Goal: Transaction & Acquisition: Purchase product/service

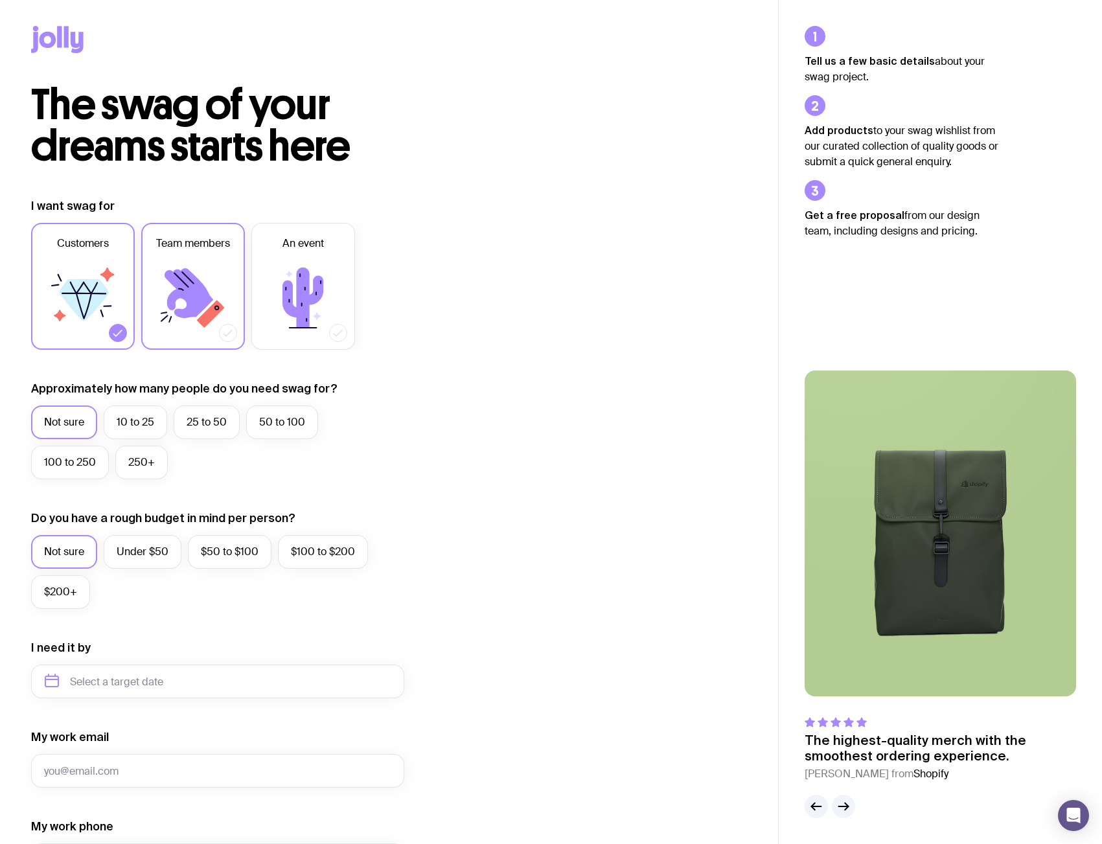
click at [209, 307] on icon at bounding box center [193, 298] width 78 height 78
click at [0, 0] on input "Team members" at bounding box center [0, 0] width 0 height 0
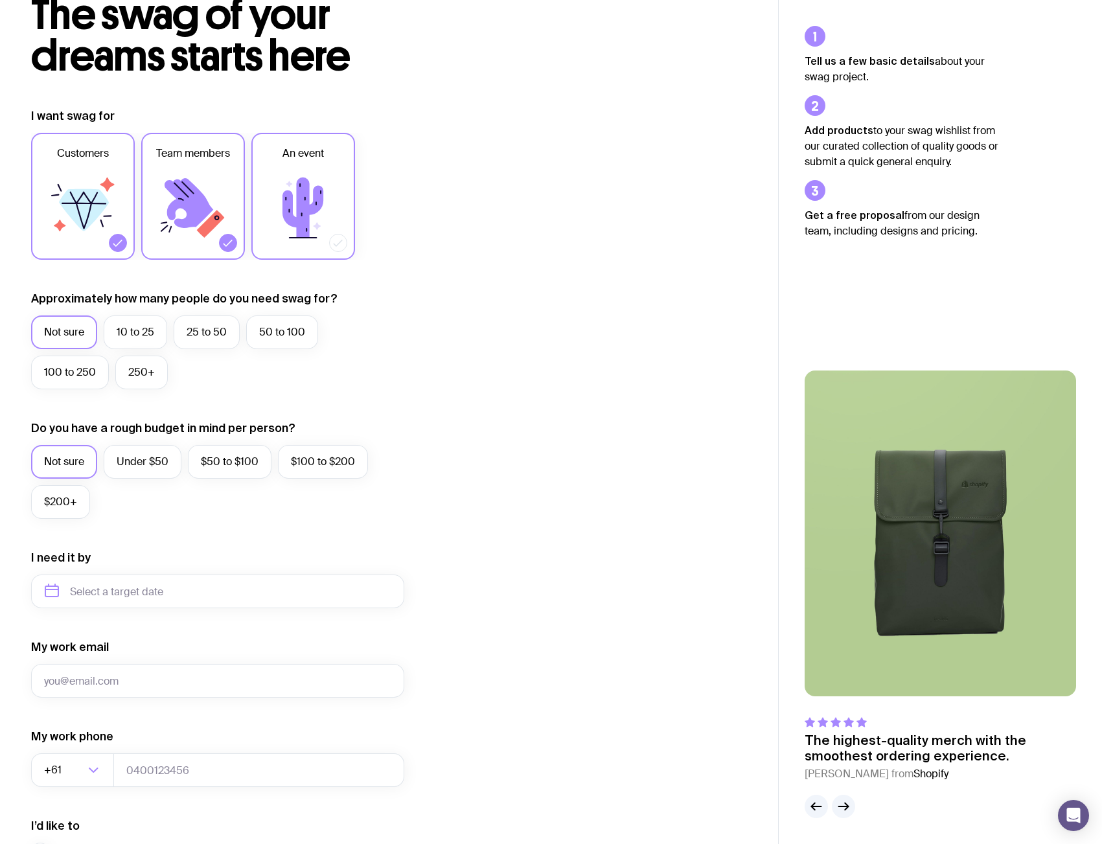
scroll to position [130, 0]
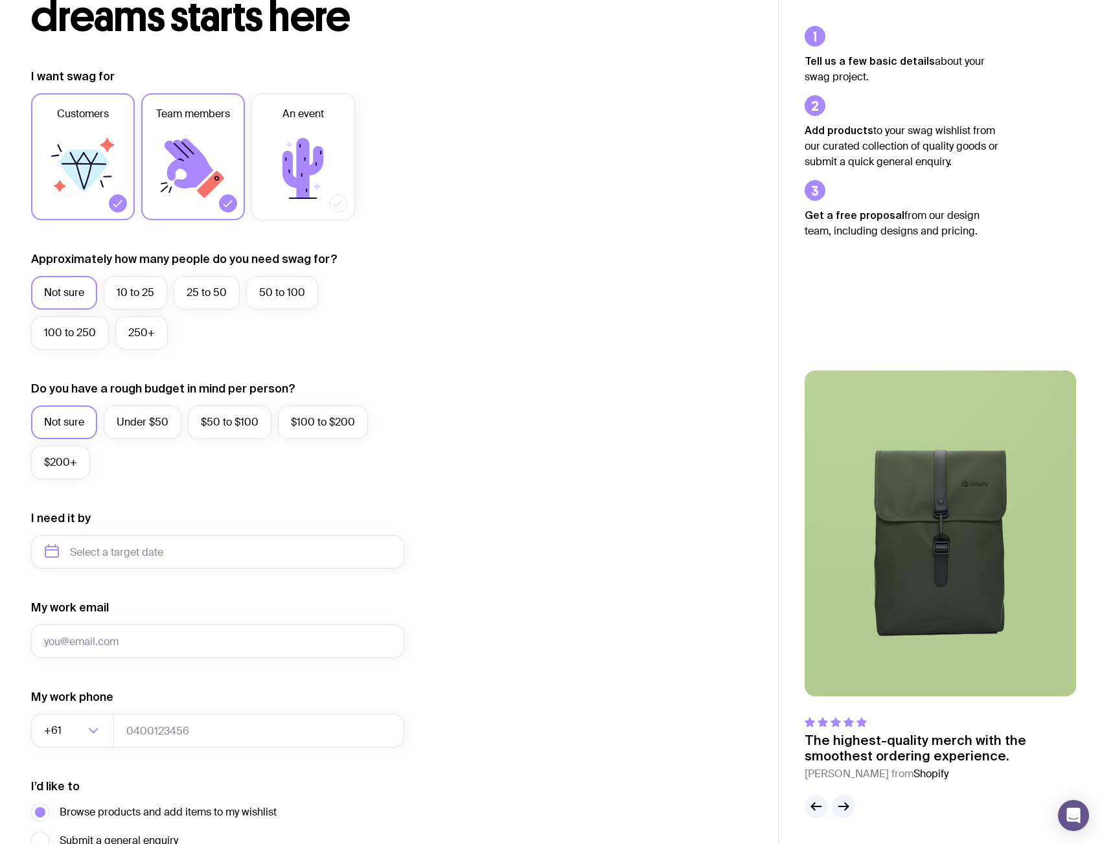
click at [66, 419] on label "Not sure" at bounding box center [64, 423] width 66 height 34
click at [0, 0] on input "Not sure" at bounding box center [0, 0] width 0 height 0
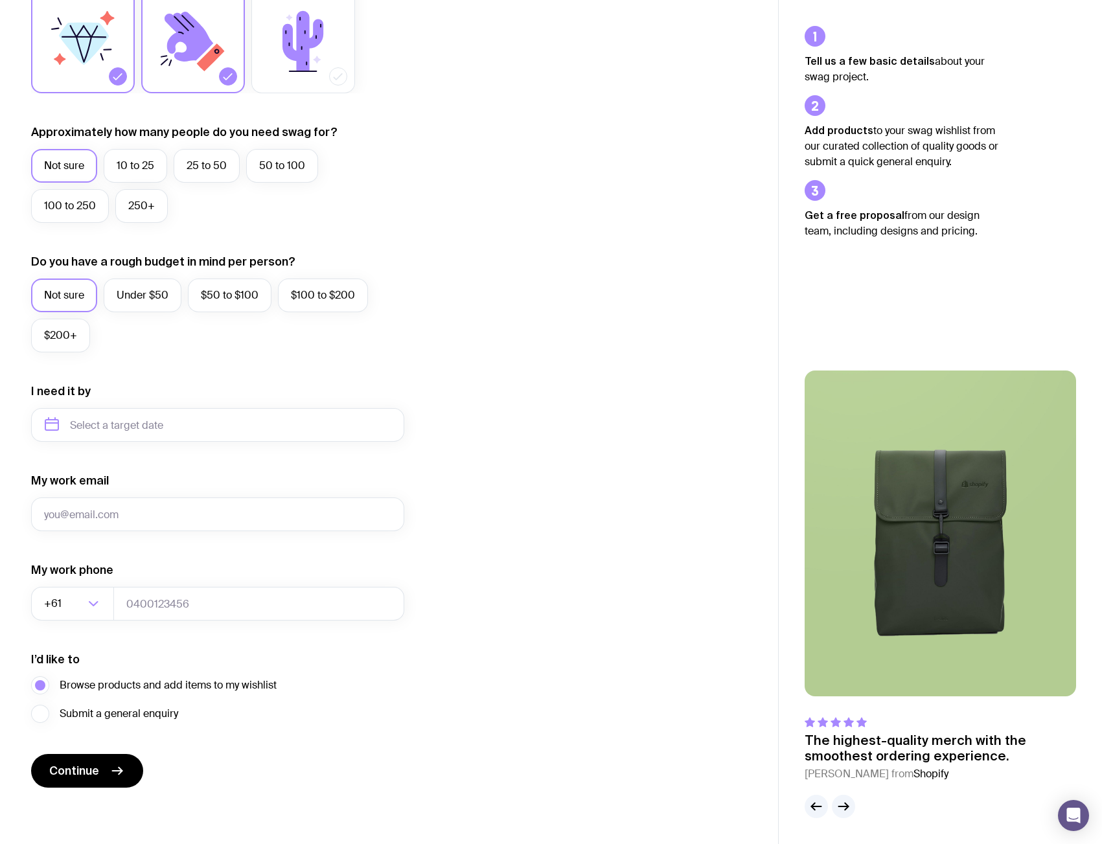
scroll to position [257, 0]
drag, startPoint x: 86, startPoint y: 769, endPoint x: 119, endPoint y: 754, distance: 36.9
click at [86, 769] on span "Continue" at bounding box center [74, 771] width 50 height 16
click at [137, 520] on input "My work email" at bounding box center [217, 514] width 373 height 34
type input "[PERSON_NAME][EMAIL_ADDRESS][DOMAIN_NAME]"
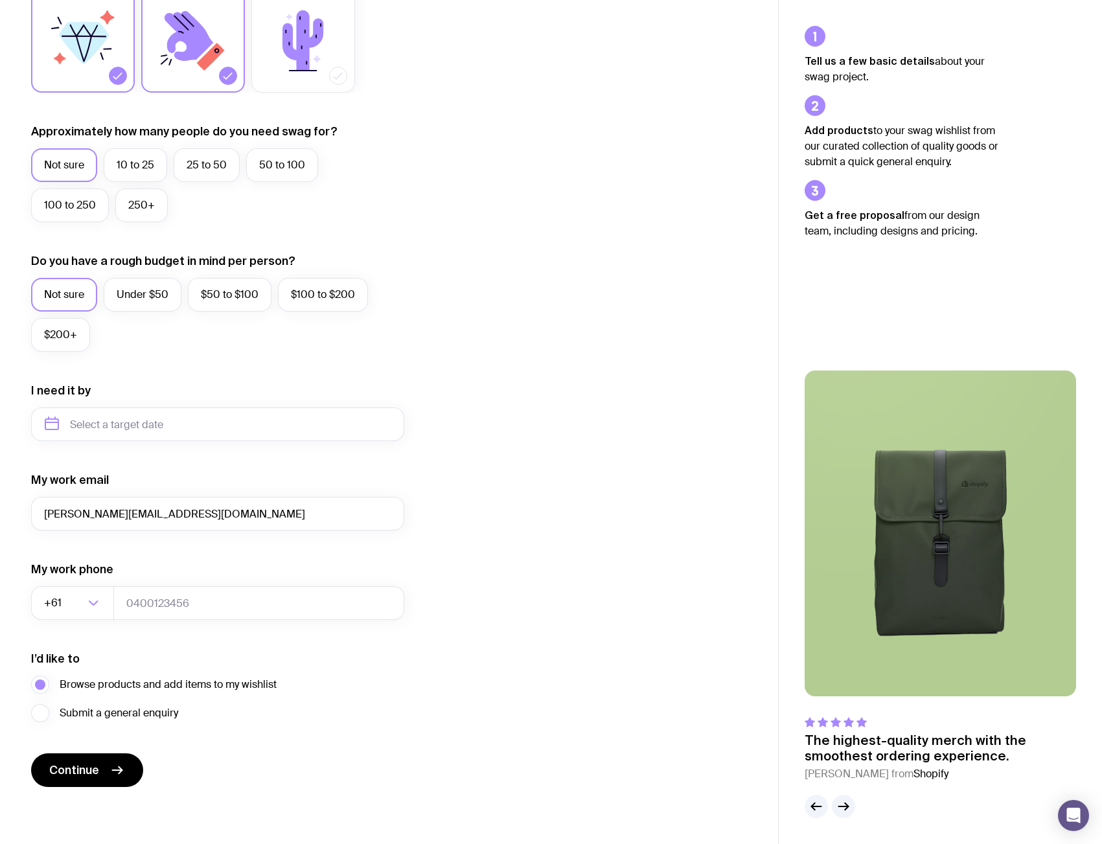
click at [82, 792] on div "The swag of your dreams starts here I want swag for Customers Team members An e…" at bounding box center [389, 323] width 778 height 992
drag, startPoint x: 93, startPoint y: 773, endPoint x: 164, endPoint y: 711, distance: 94.1
click at [93, 773] on span "Continue" at bounding box center [74, 771] width 50 height 16
type input "0409803082"
click at [87, 771] on span "Continue" at bounding box center [74, 771] width 50 height 16
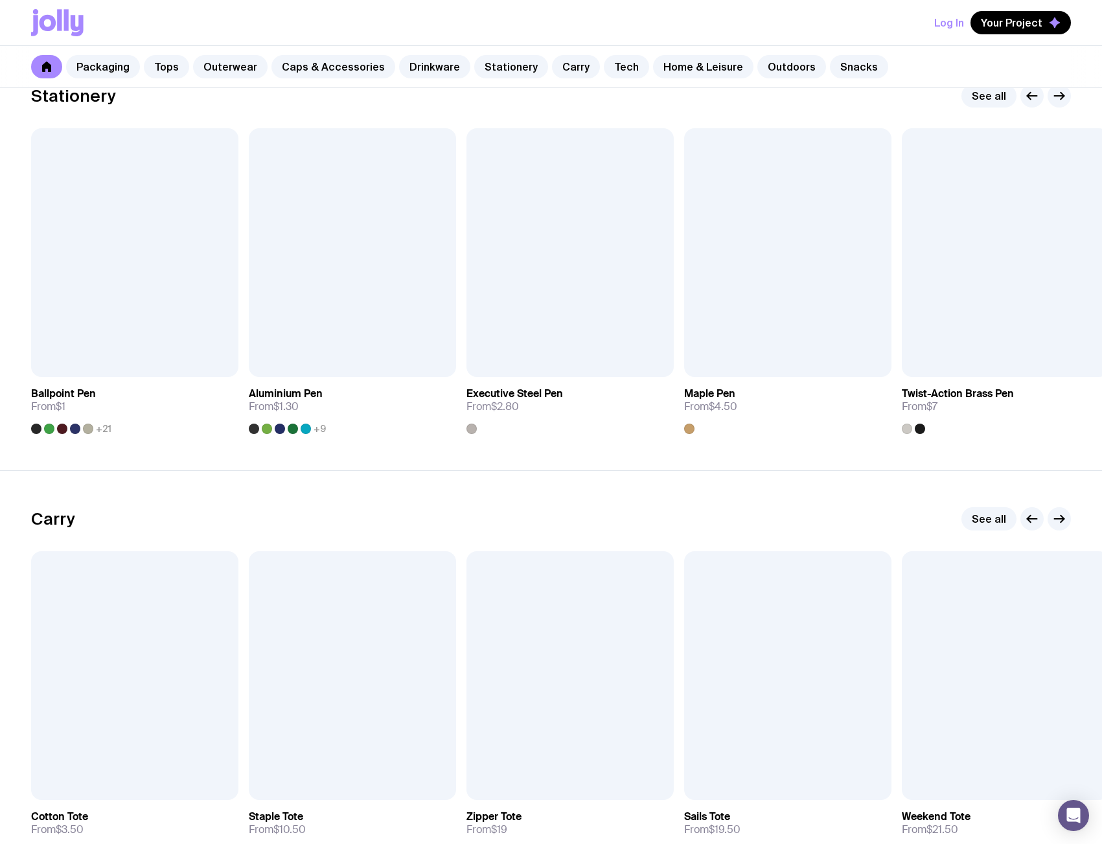
scroll to position [2722, 0]
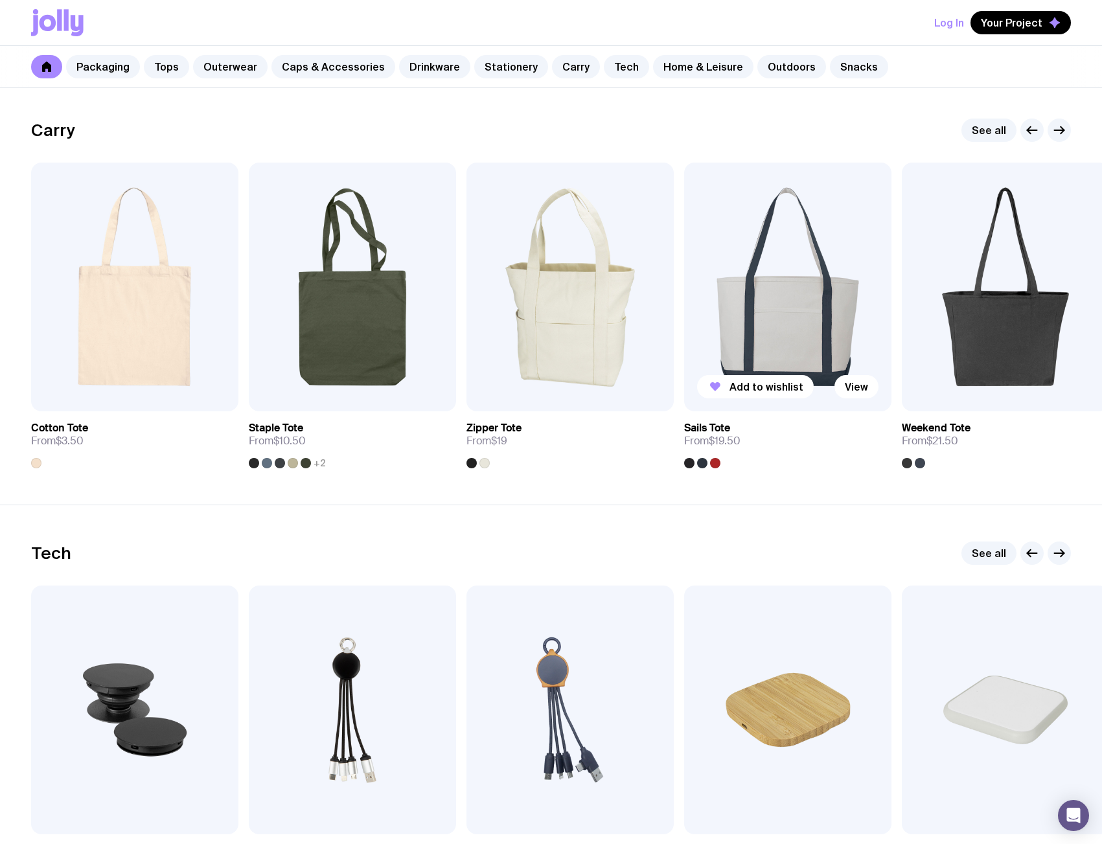
click at [688, 465] on div at bounding box center [689, 463] width 10 height 10
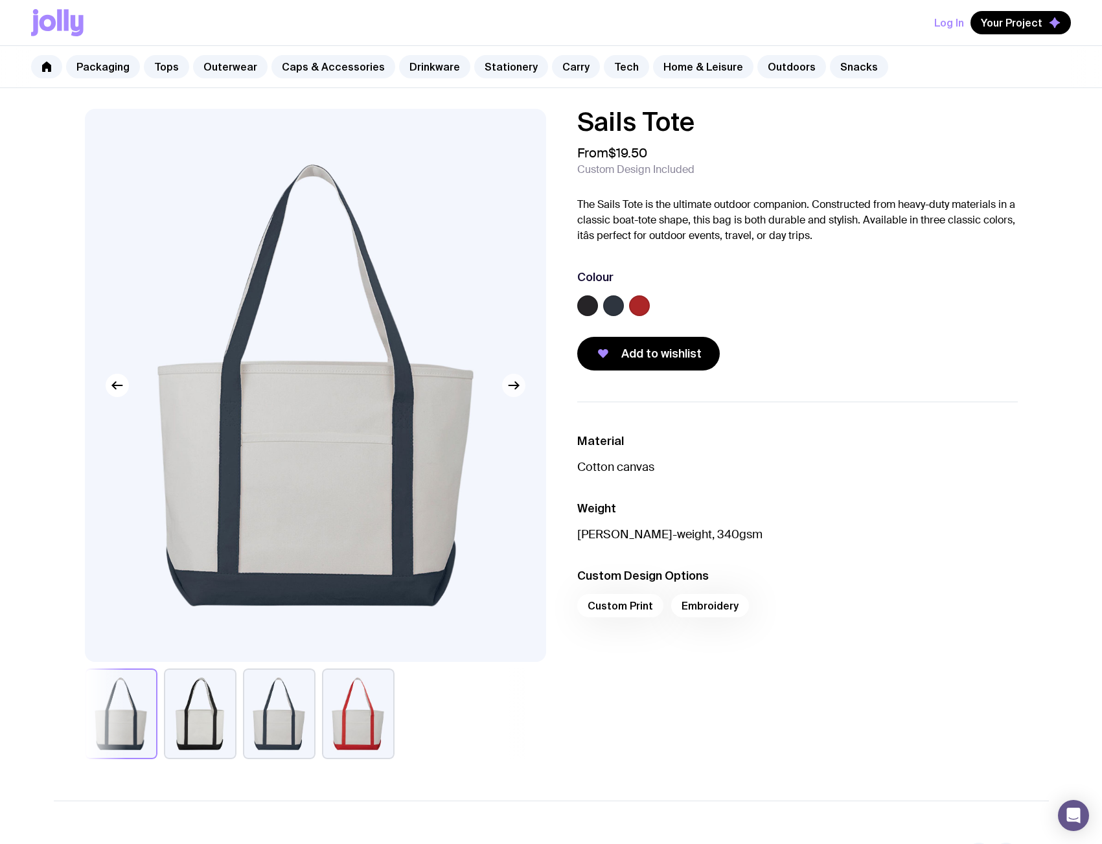
click at [516, 388] on icon "button" at bounding box center [514, 386] width 16 height 16
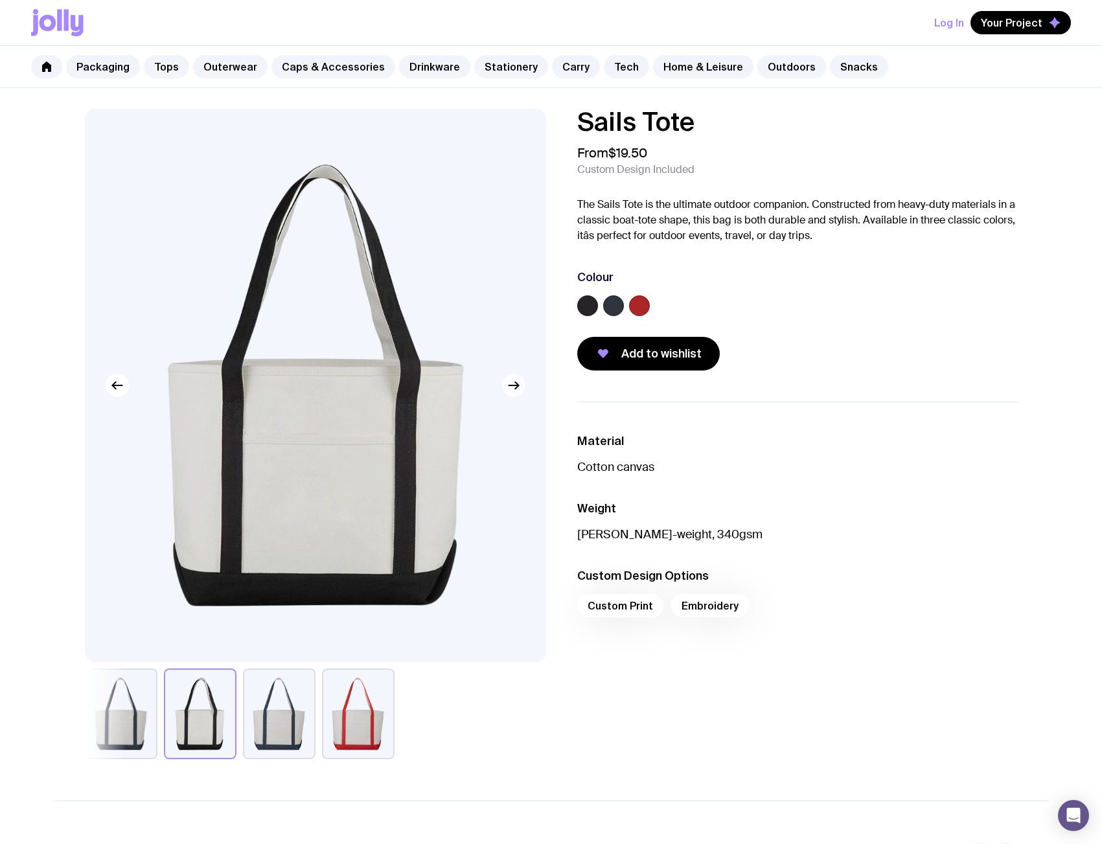
click at [516, 388] on icon "button" at bounding box center [516, 385] width 3 height 7
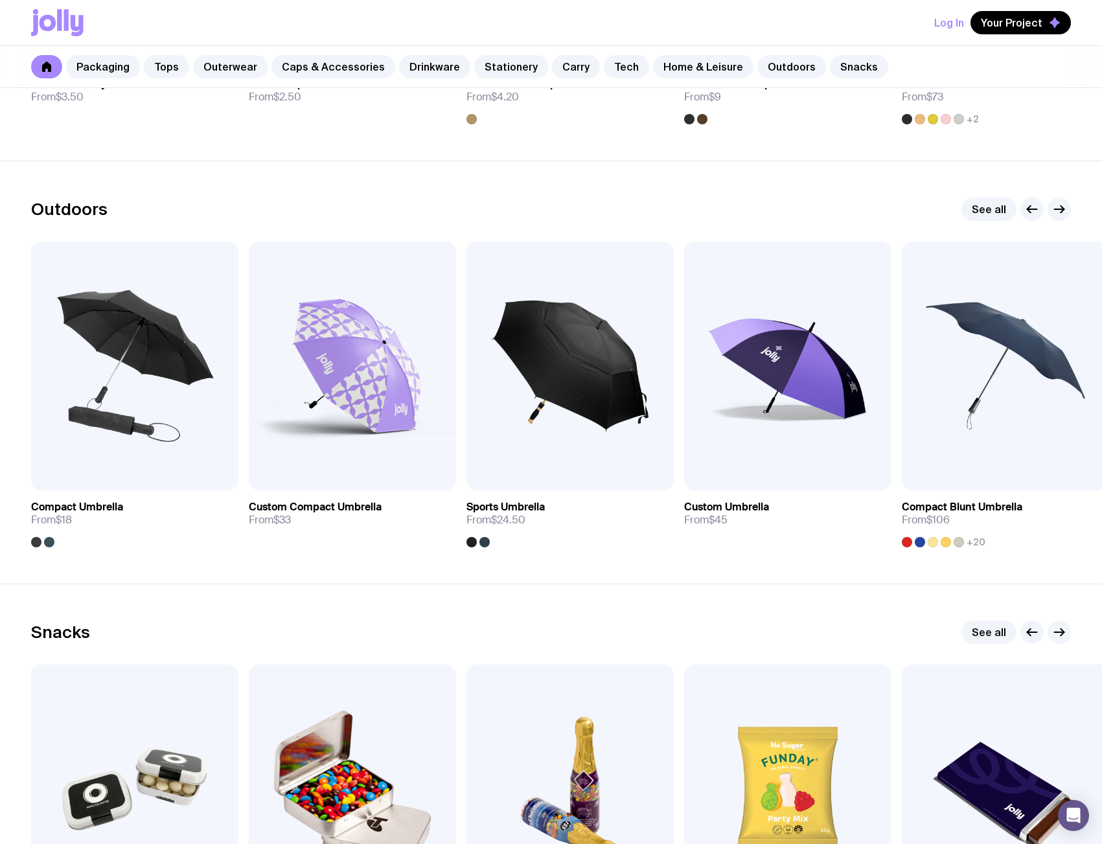
scroll to position [3894, 0]
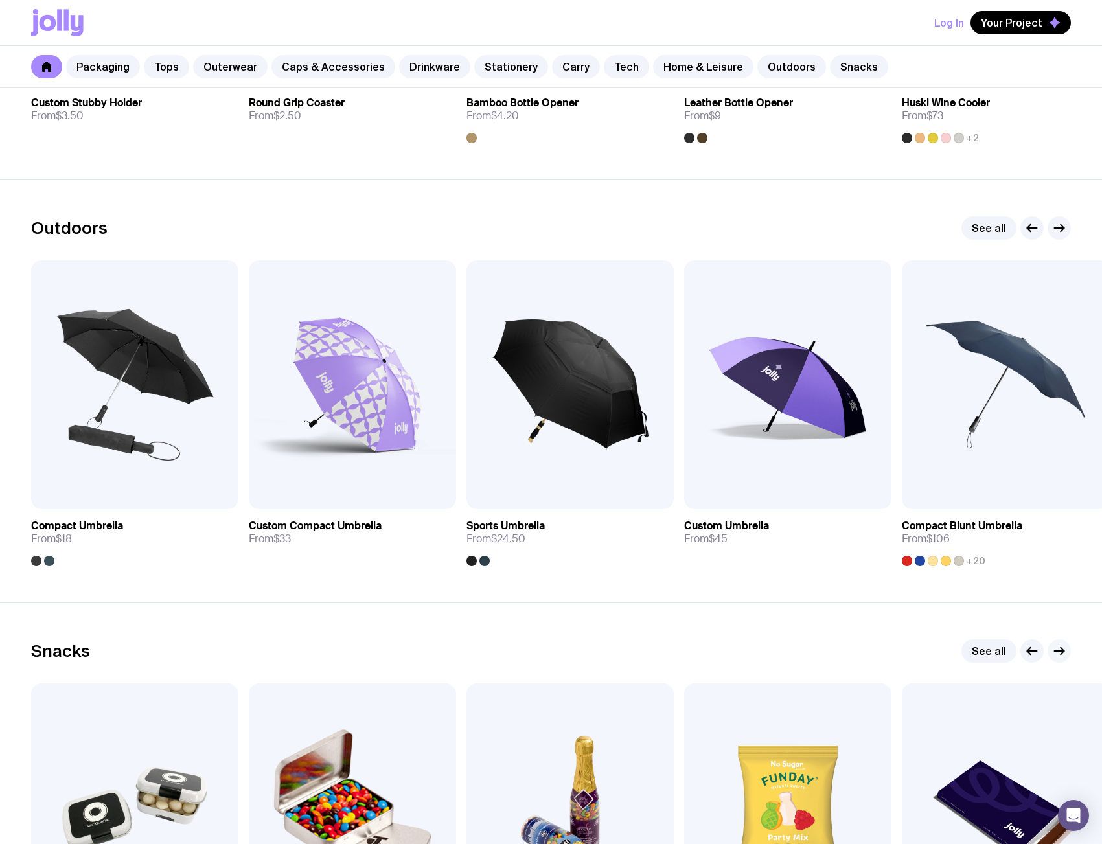
click at [1060, 652] on icon "button" at bounding box center [1060, 652] width 16 height 16
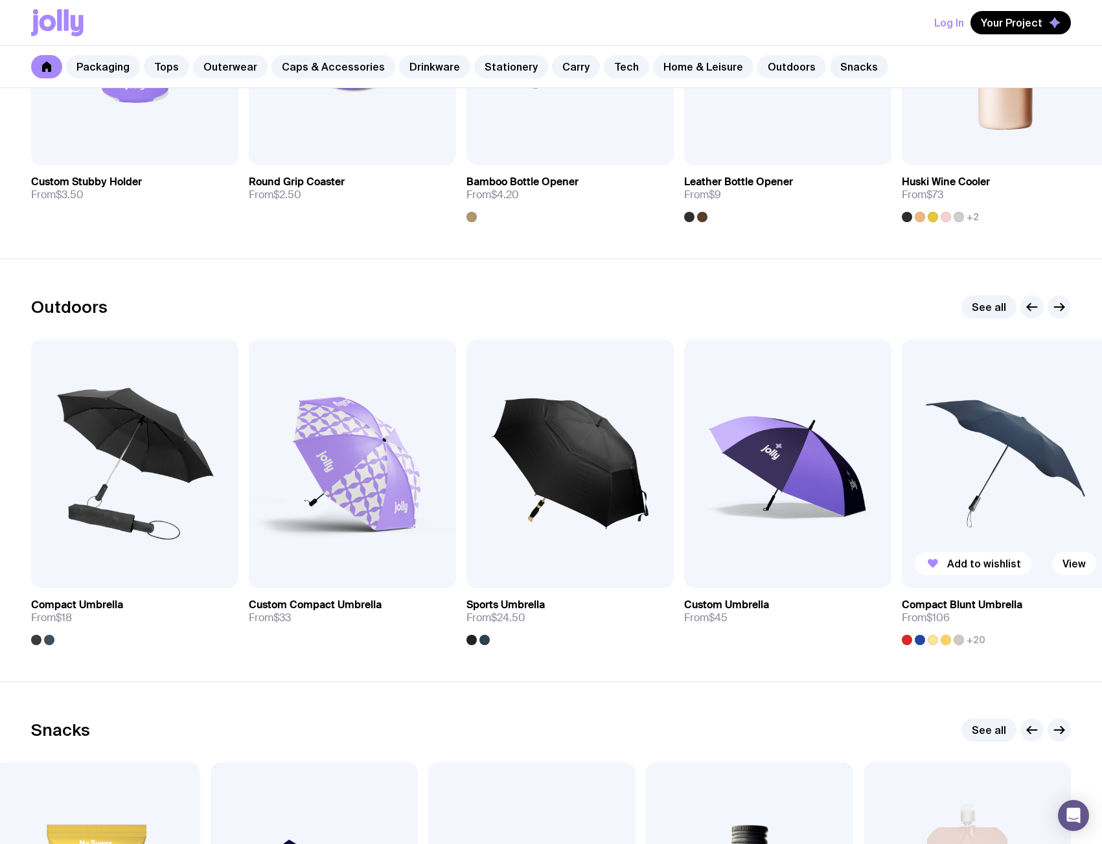
scroll to position [3699, 0]
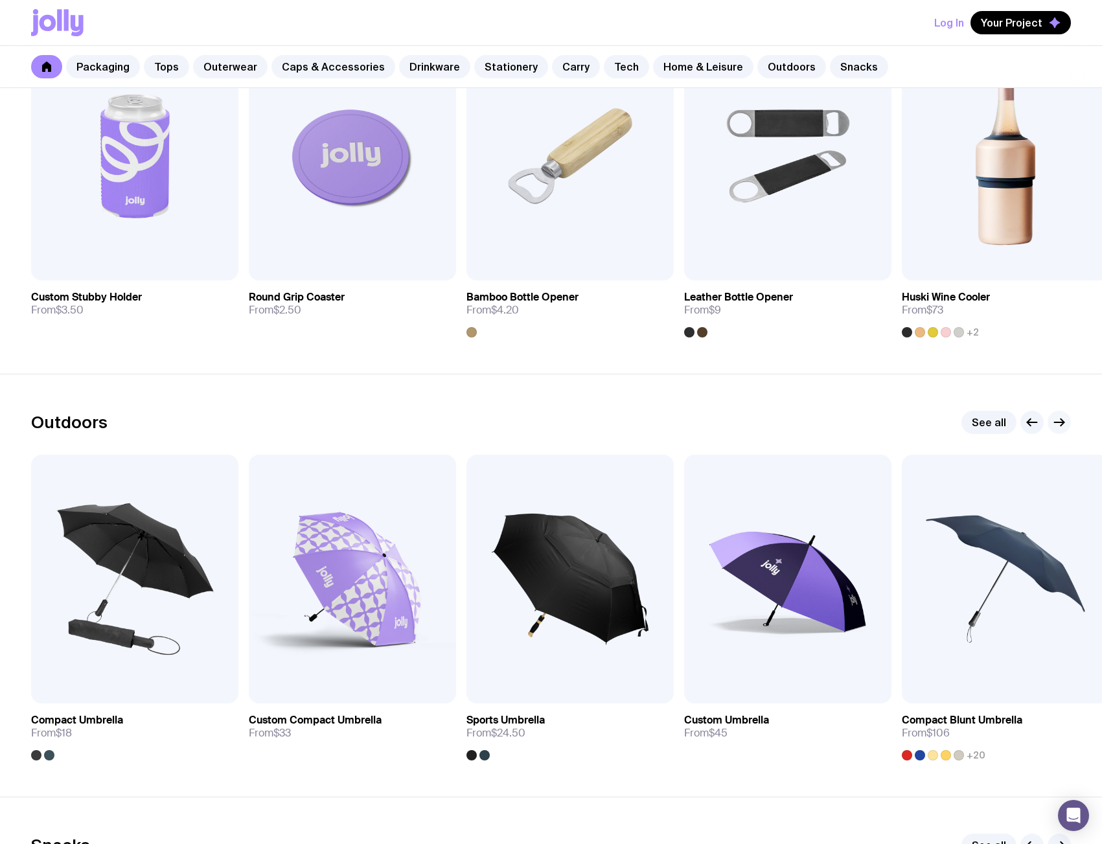
click at [1061, 424] on icon "button" at bounding box center [1060, 423] width 16 height 16
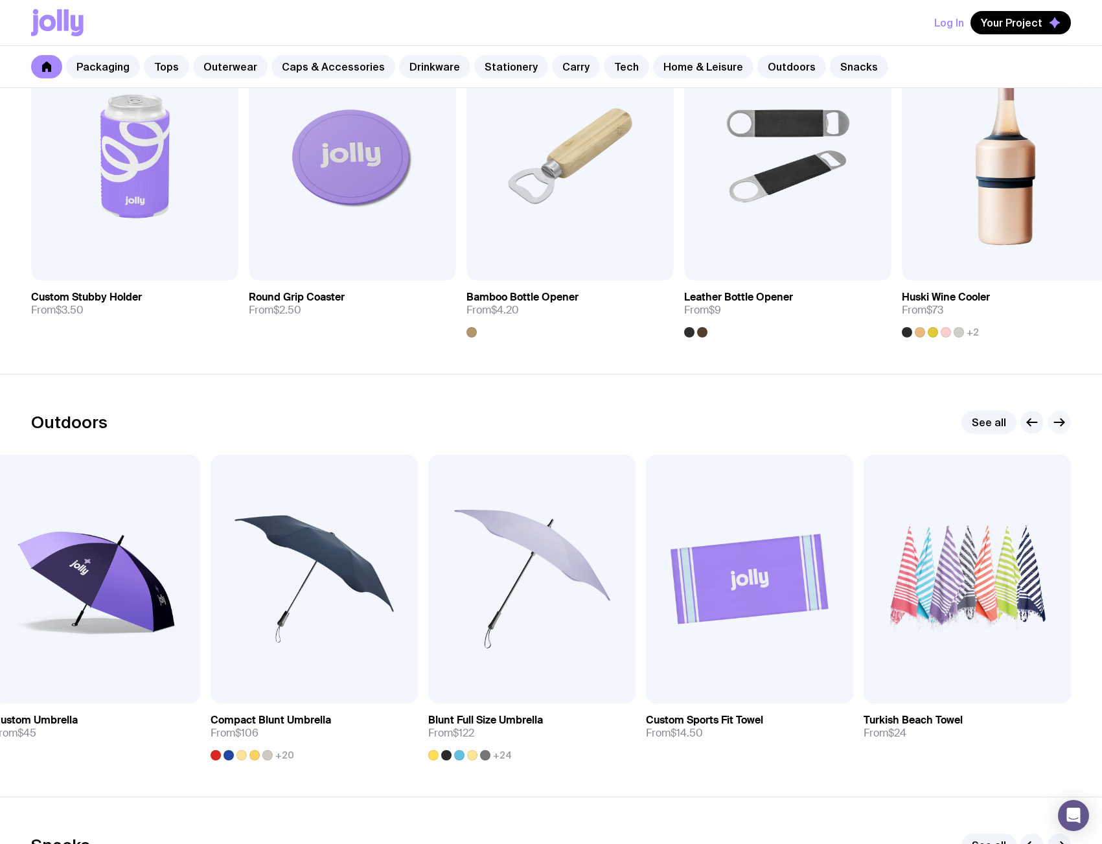
click at [1049, 425] on button "button" at bounding box center [1059, 422] width 23 height 23
click at [1056, 423] on icon "button" at bounding box center [1060, 423] width 16 height 16
click at [1032, 421] on icon "button" at bounding box center [1033, 423] width 16 height 16
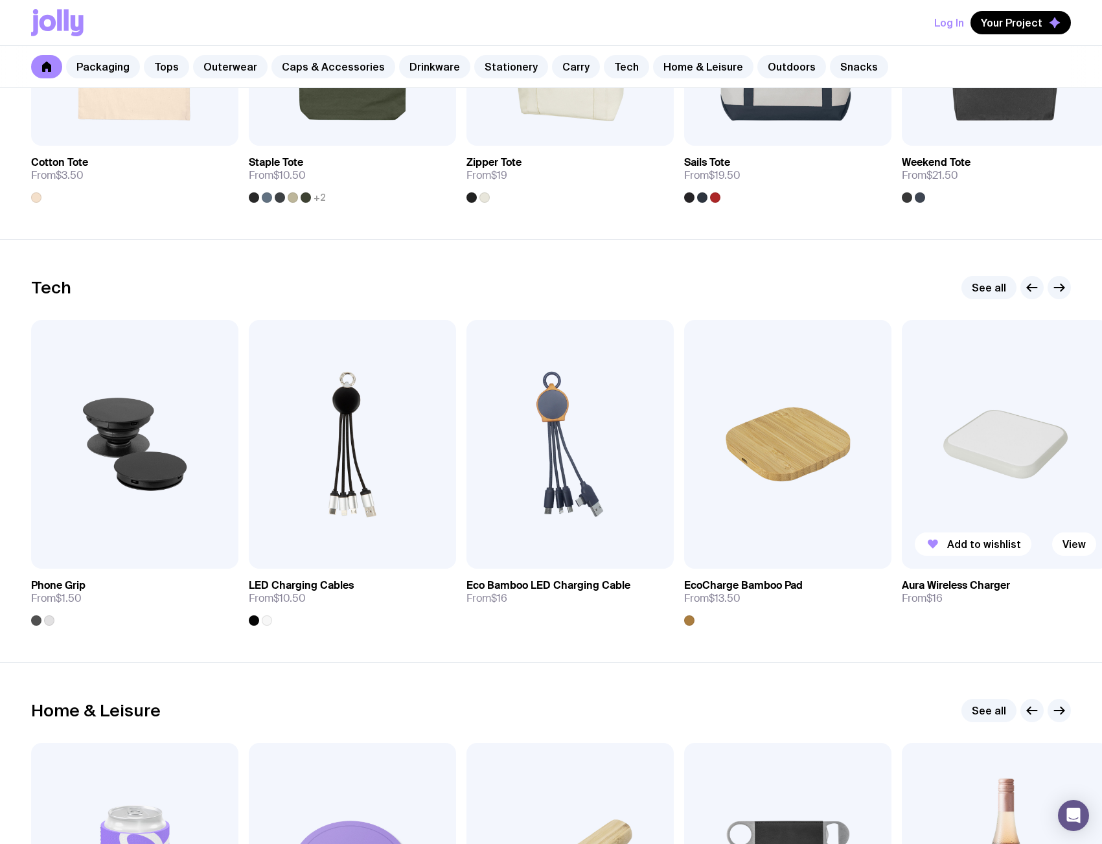
scroll to position [2922, 0]
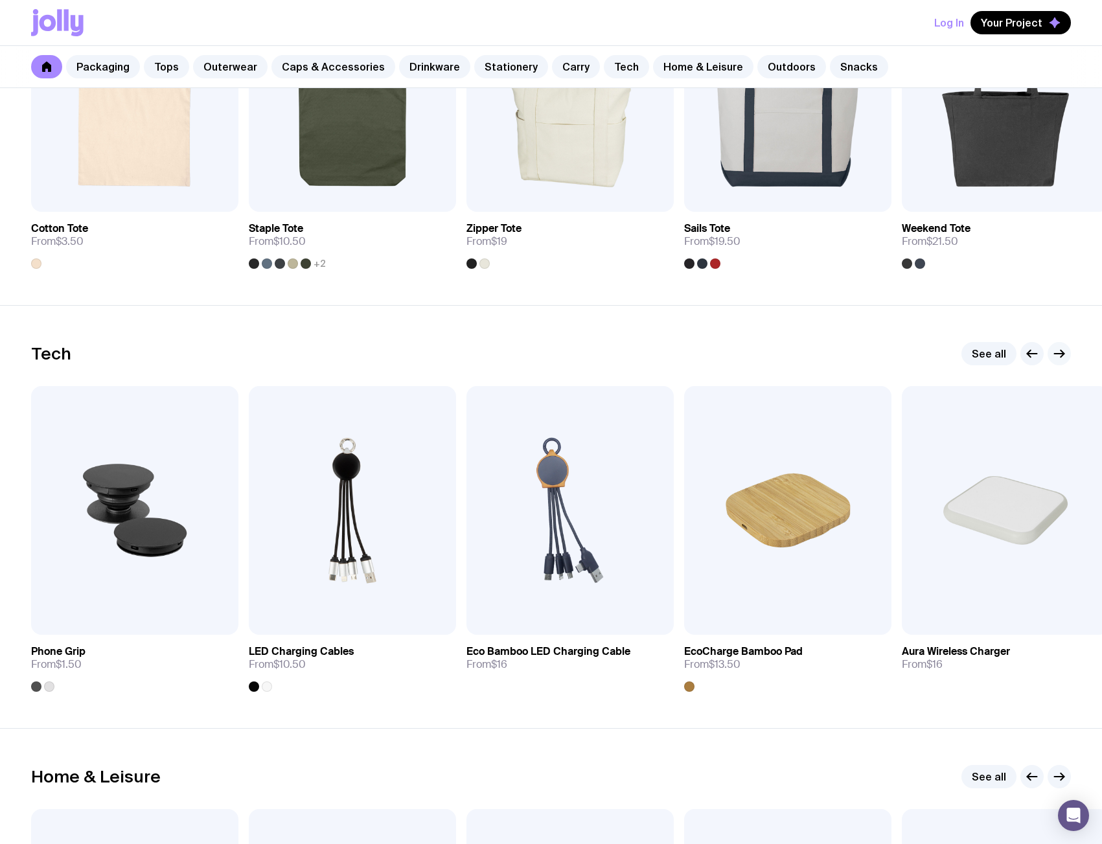
click at [1055, 354] on icon "button" at bounding box center [1060, 354] width 10 height 0
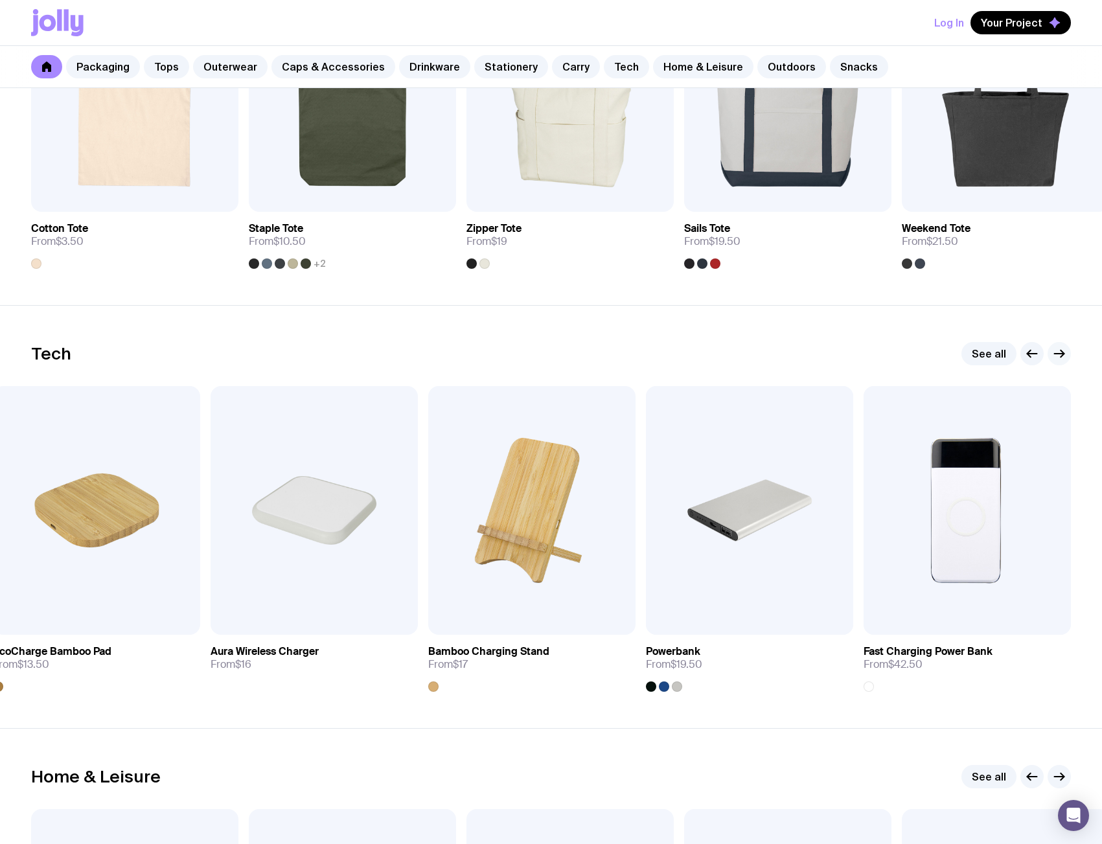
click at [1055, 354] on icon "button" at bounding box center [1060, 354] width 10 height 0
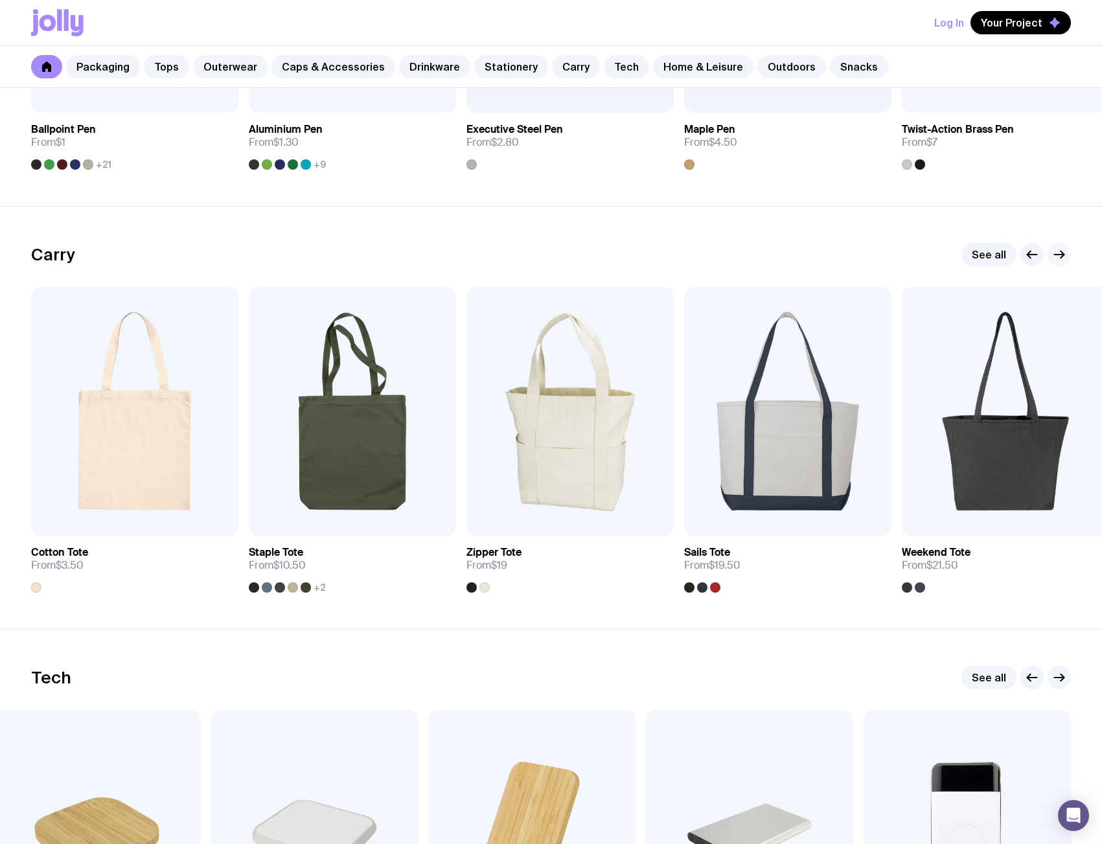
click at [1067, 255] on icon "button" at bounding box center [1060, 255] width 16 height 16
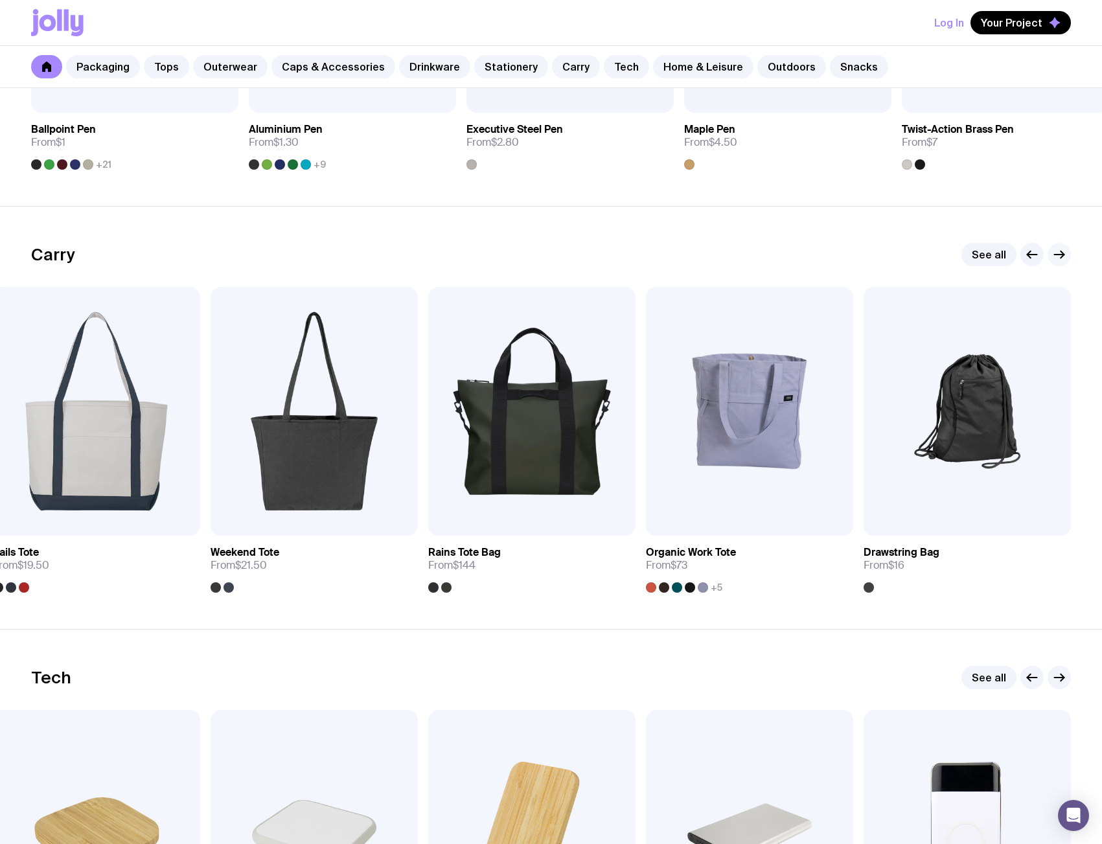
click at [1067, 255] on icon "button" at bounding box center [1060, 255] width 16 height 16
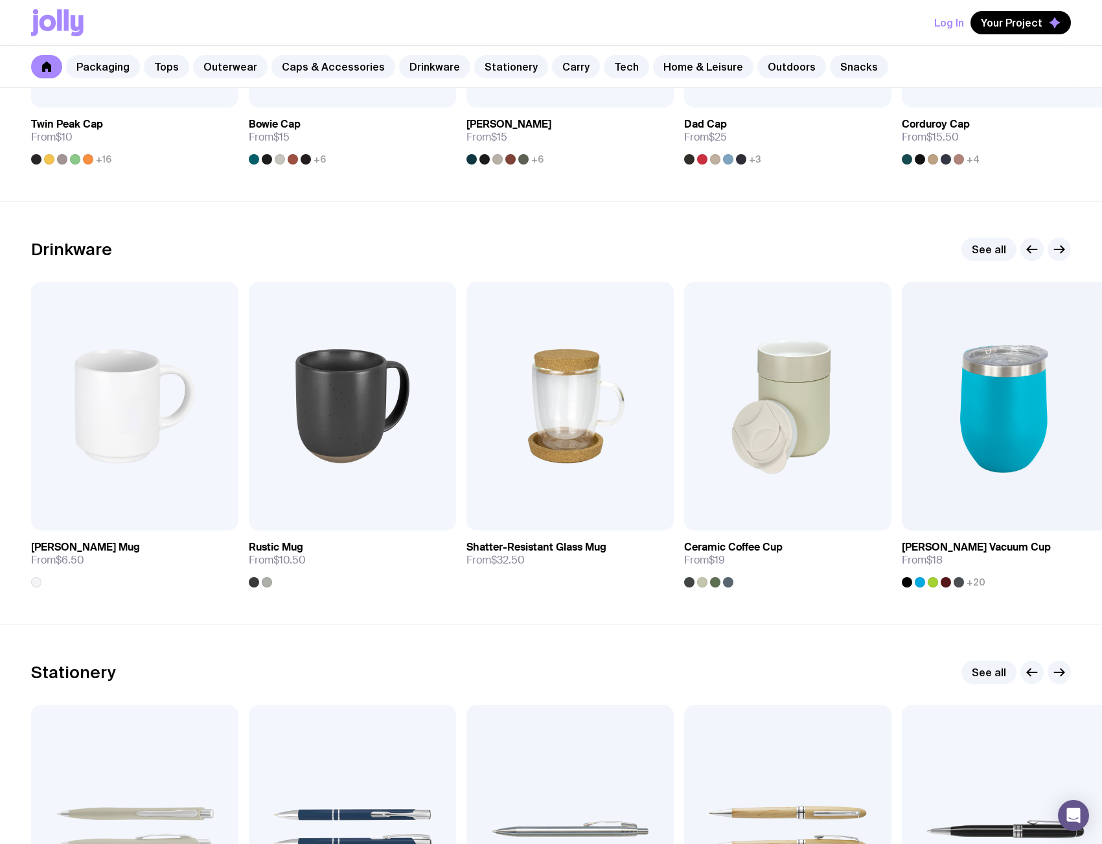
scroll to position [1755, 0]
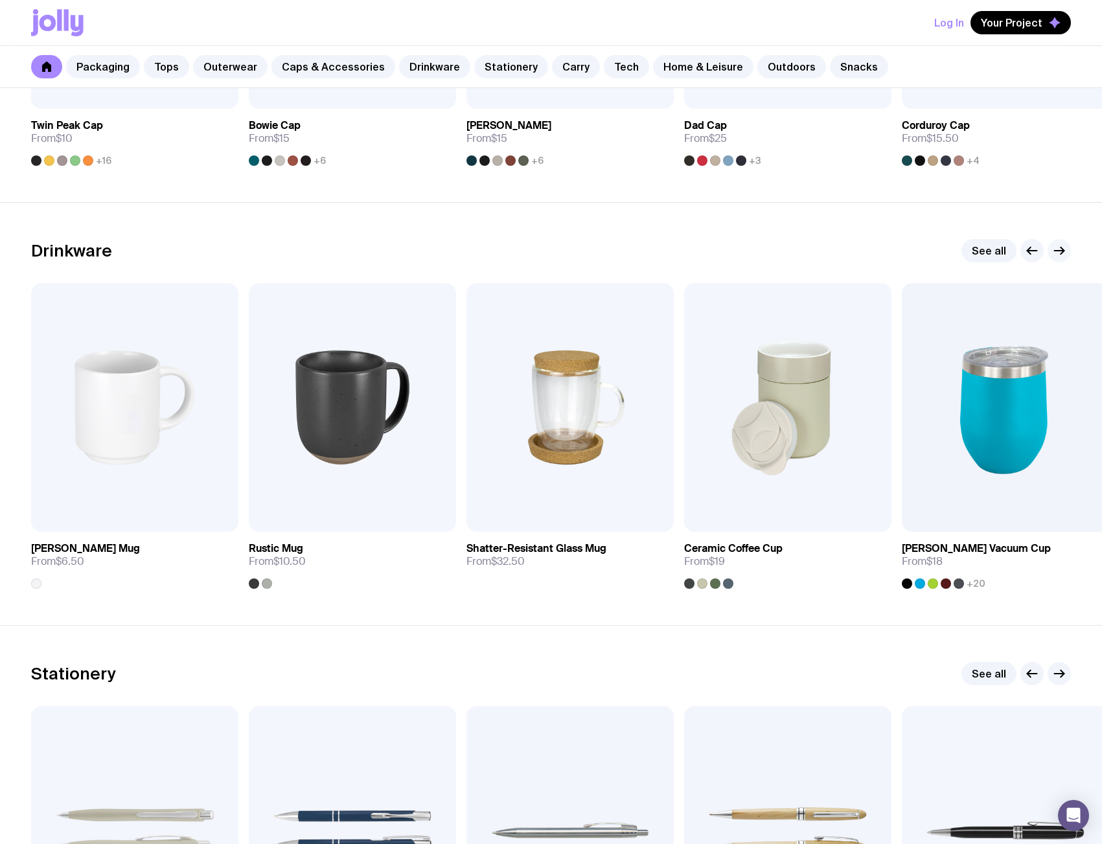
click at [1060, 254] on icon "button" at bounding box center [1060, 251] width 16 height 16
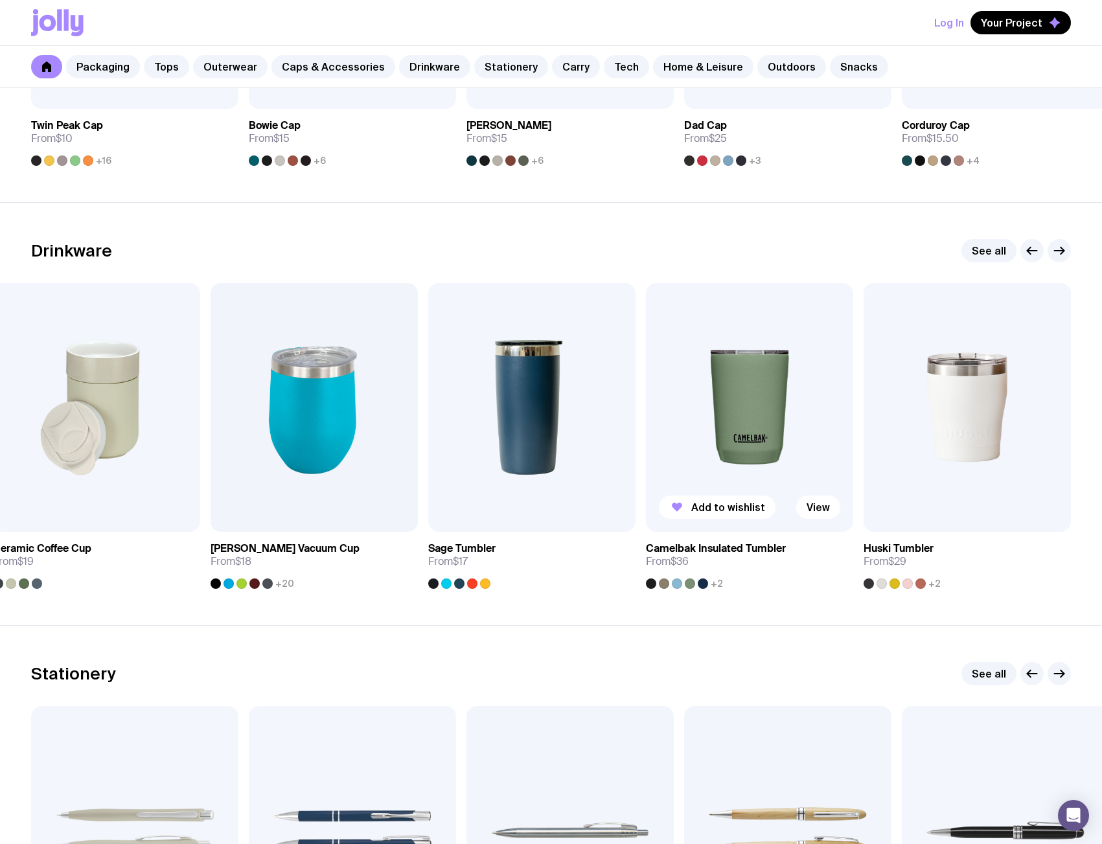
click at [653, 583] on div at bounding box center [651, 584] width 10 height 10
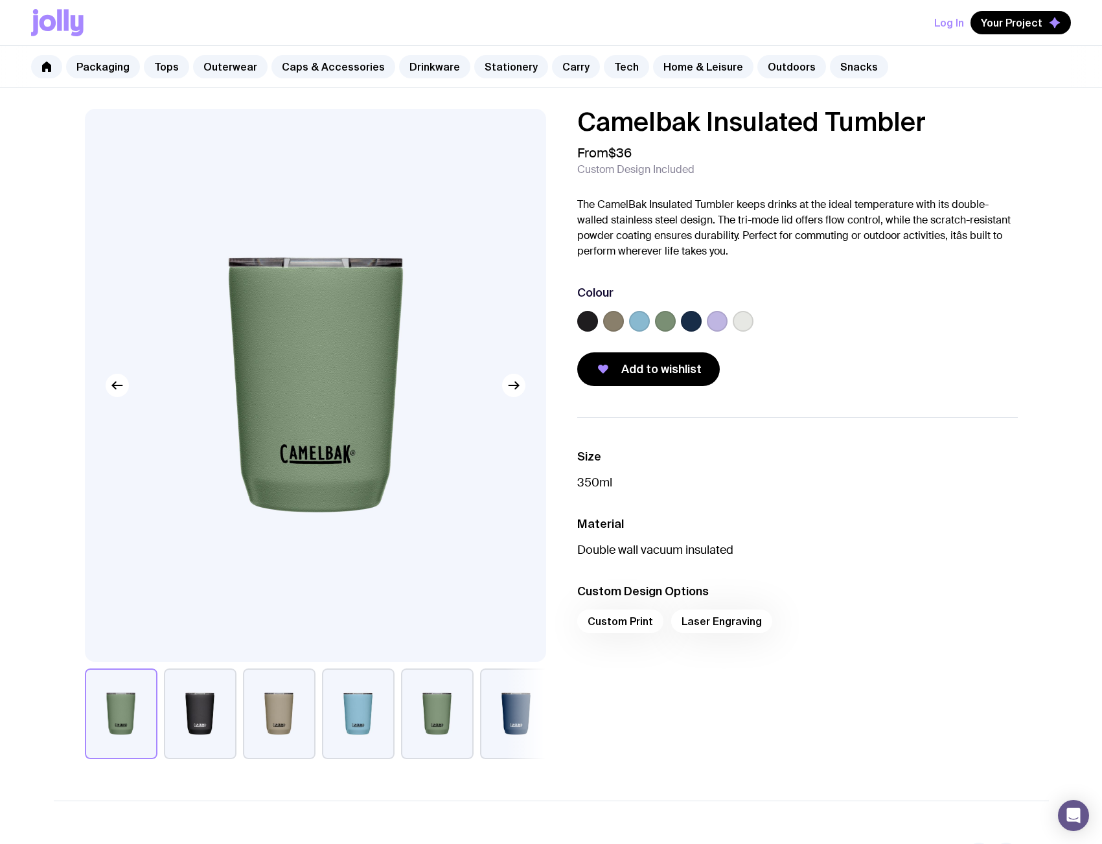
click at [617, 322] on label at bounding box center [613, 321] width 21 height 21
click at [0, 0] on input "radio" at bounding box center [0, 0] width 0 height 0
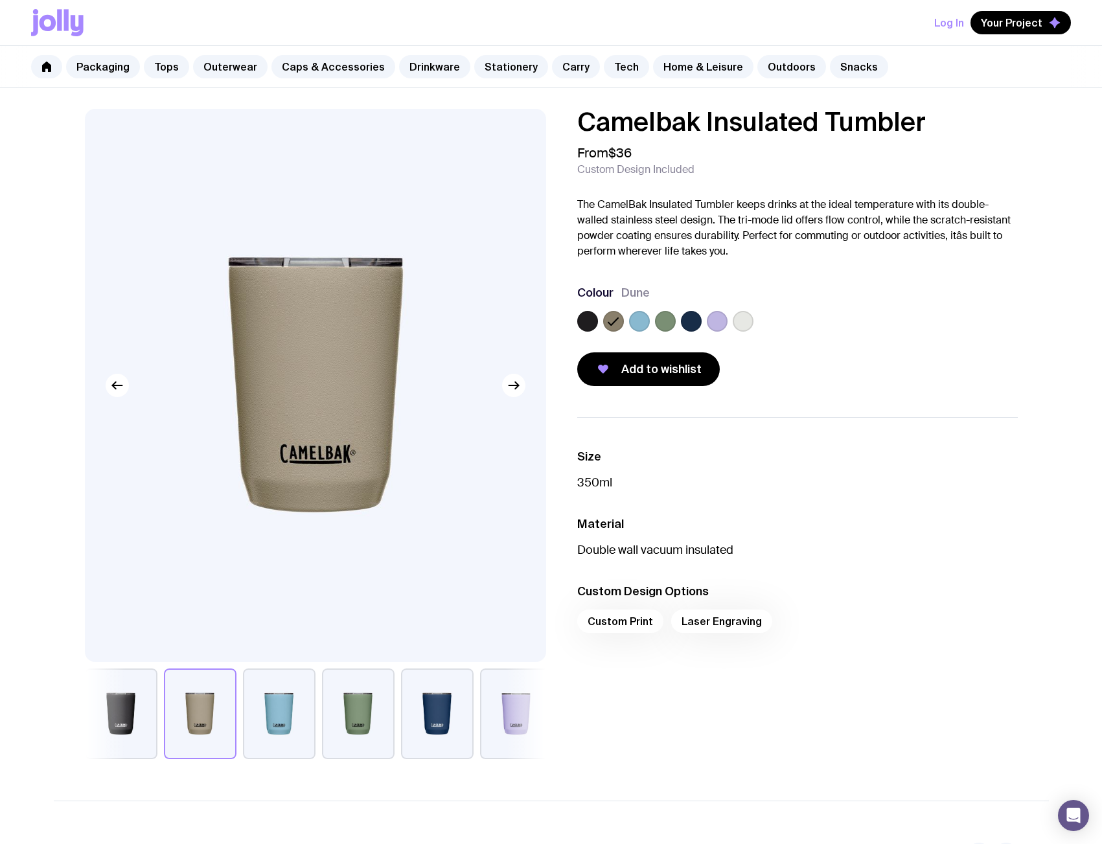
click at [642, 322] on label at bounding box center [639, 321] width 21 height 21
click at [0, 0] on input "radio" at bounding box center [0, 0] width 0 height 0
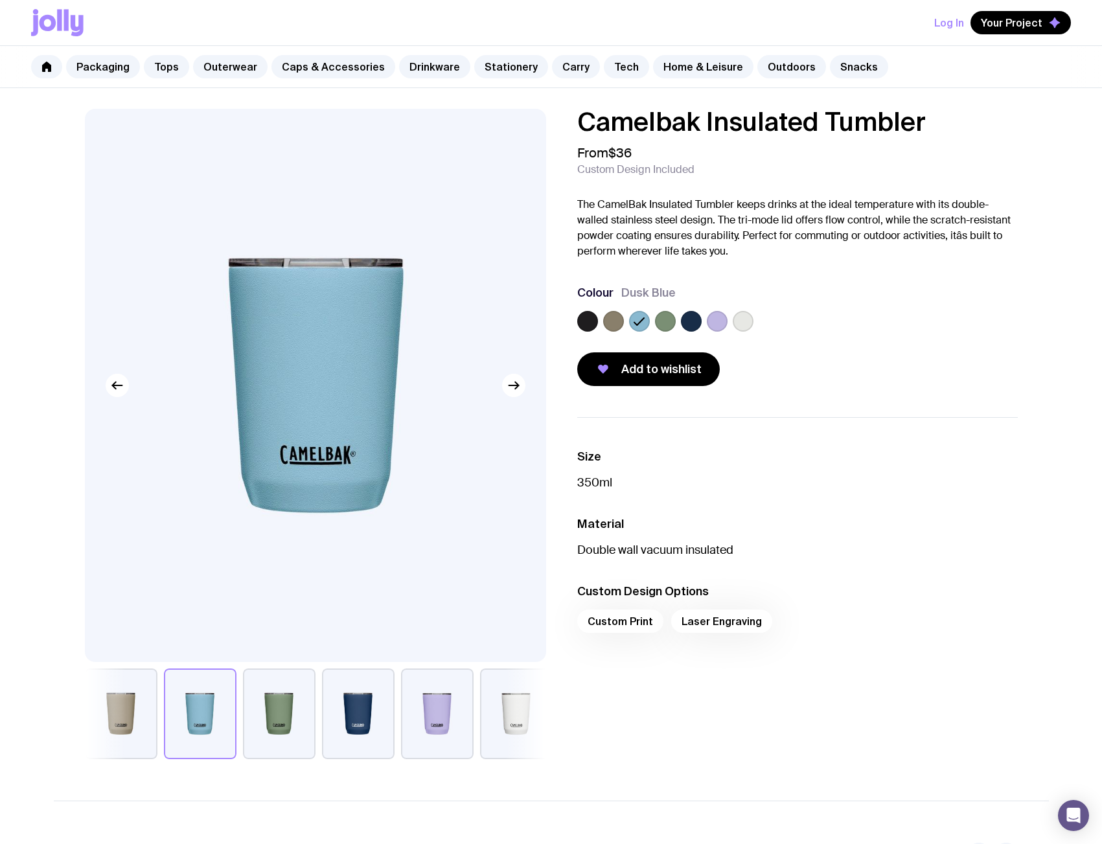
click at [649, 322] on label at bounding box center [639, 321] width 21 height 21
click at [0, 0] on input "radio" at bounding box center [0, 0] width 0 height 0
click at [660, 323] on label at bounding box center [665, 321] width 21 height 21
click at [0, 0] on input "radio" at bounding box center [0, 0] width 0 height 0
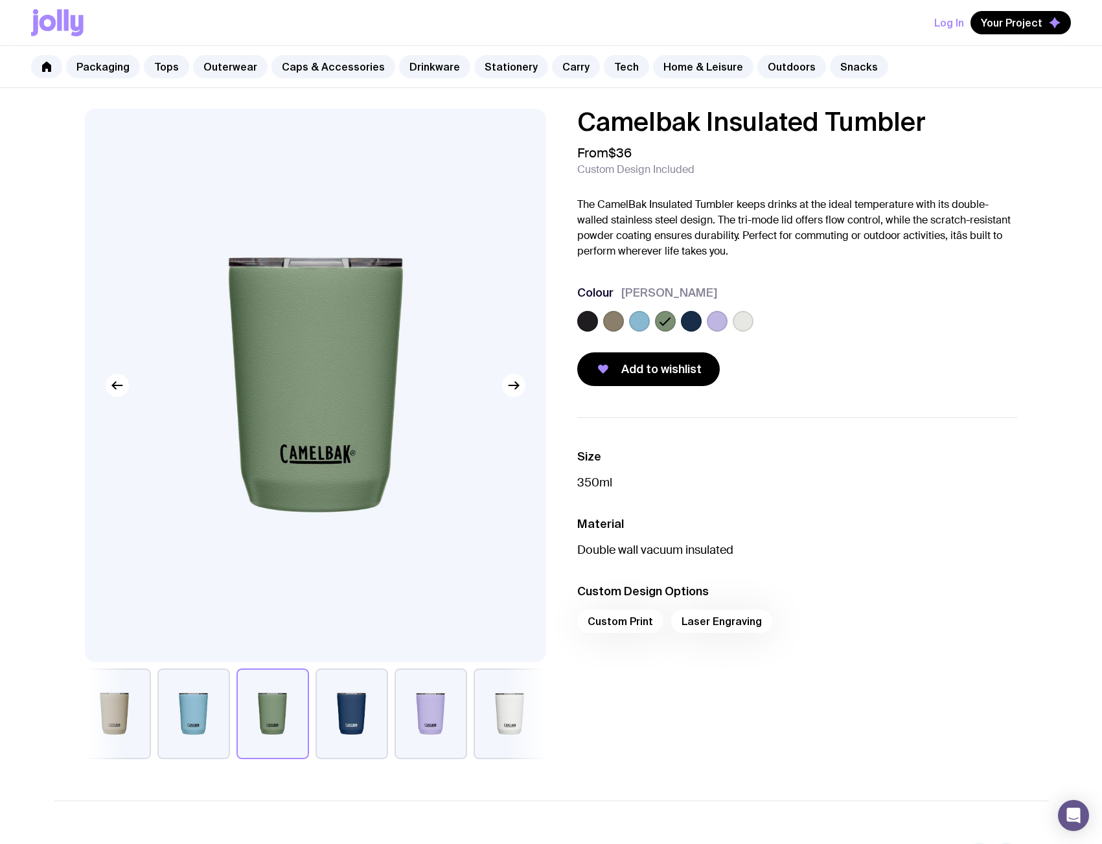
click at [687, 323] on label at bounding box center [691, 321] width 21 height 21
click at [0, 0] on input "radio" at bounding box center [0, 0] width 0 height 0
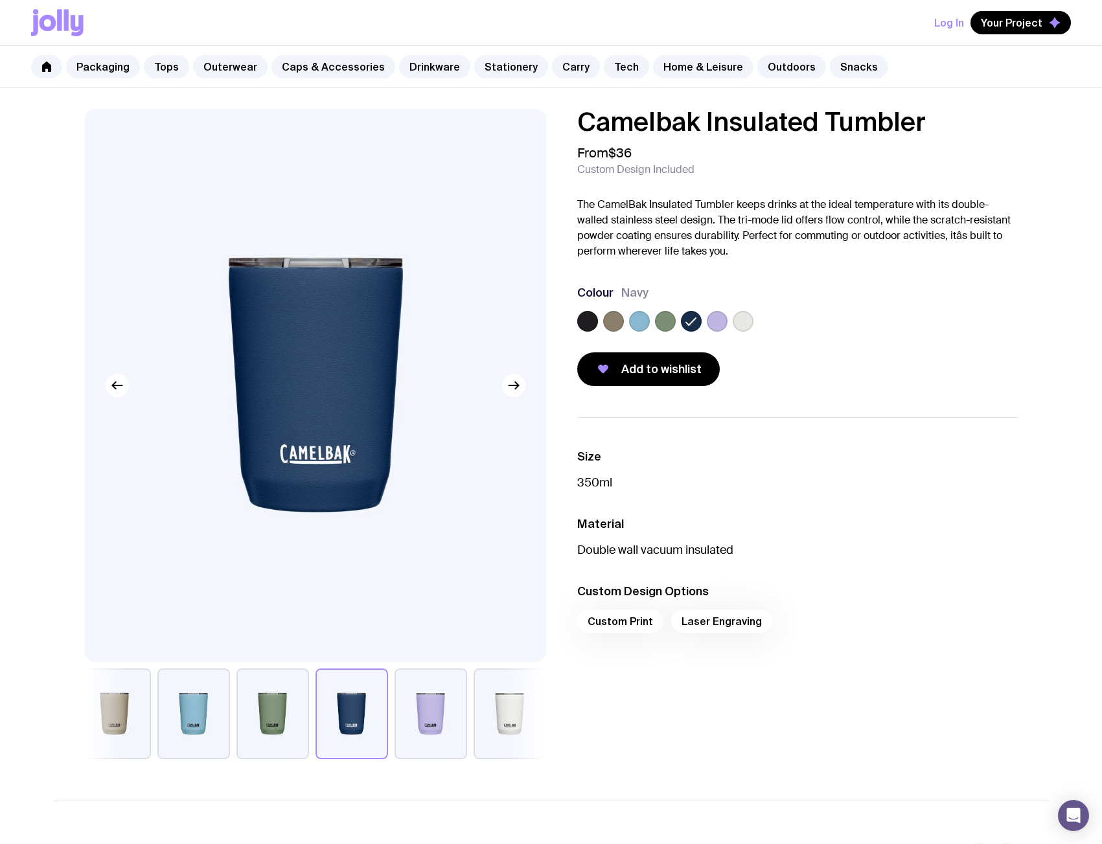
click at [712, 324] on label at bounding box center [717, 321] width 21 height 21
click at [0, 0] on input "radio" at bounding box center [0, 0] width 0 height 0
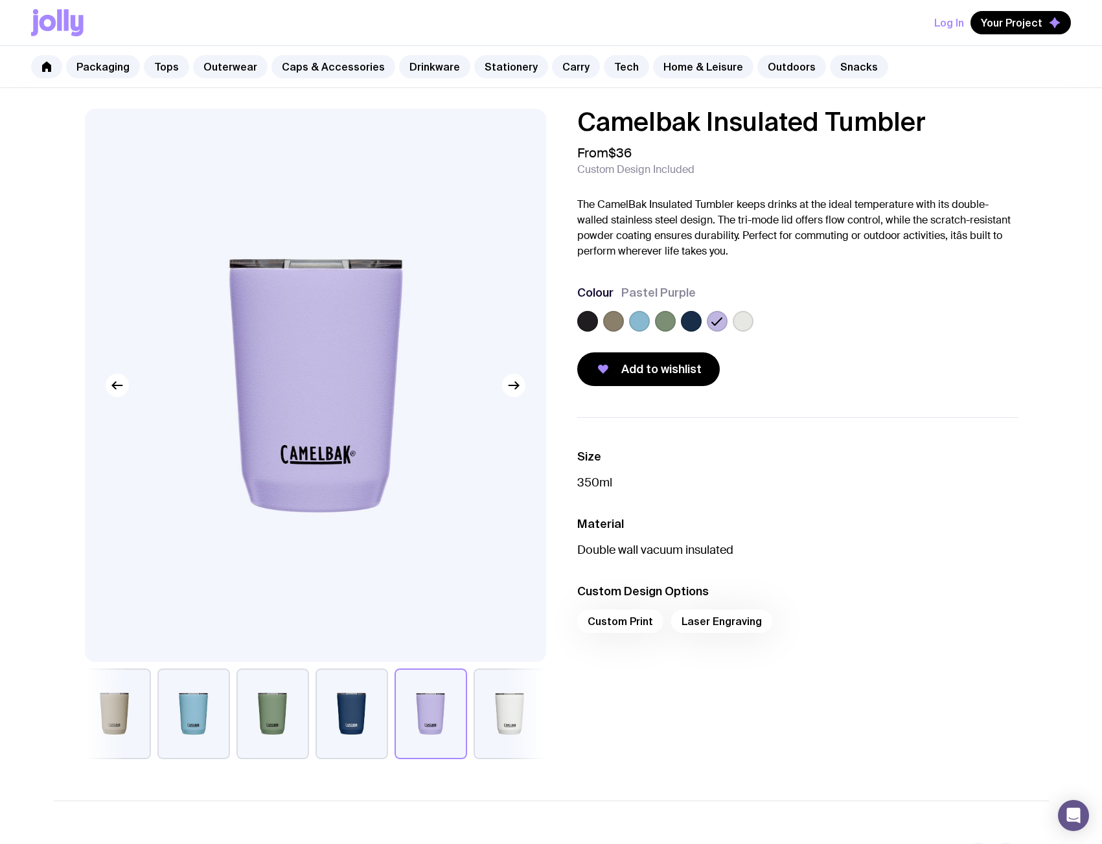
click at [752, 326] on label at bounding box center [743, 321] width 21 height 21
click at [0, 0] on input "radio" at bounding box center [0, 0] width 0 height 0
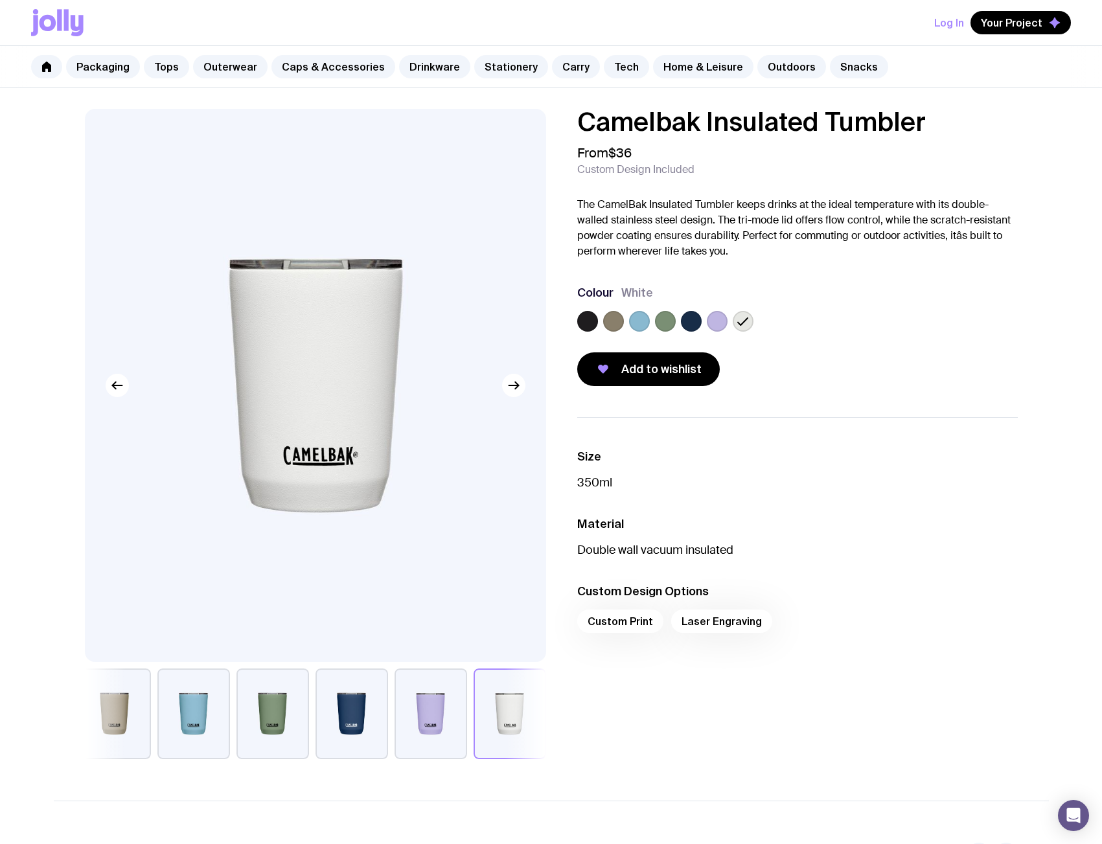
click at [590, 314] on label at bounding box center [587, 321] width 21 height 21
click at [0, 0] on input "radio" at bounding box center [0, 0] width 0 height 0
